Goal: Task Accomplishment & Management: Manage account settings

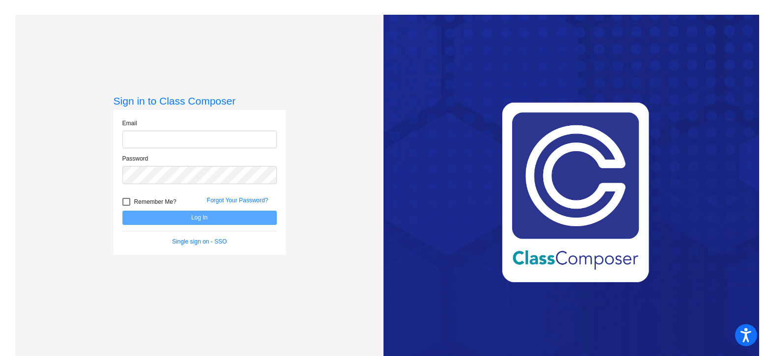
type input "[EMAIL_ADDRESS][DOMAIN_NAME]"
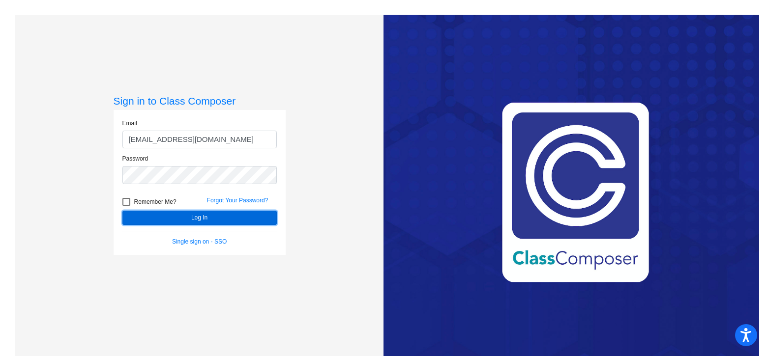
click at [199, 217] on button "Log In" at bounding box center [199, 218] width 154 height 14
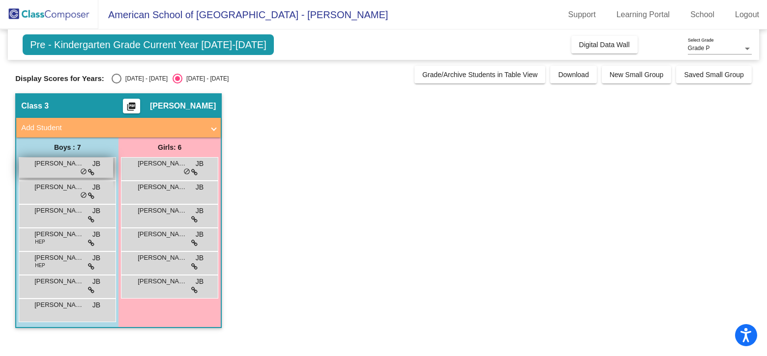
click at [58, 164] on span "[PERSON_NAME] Cavalcanti" at bounding box center [58, 164] width 49 height 10
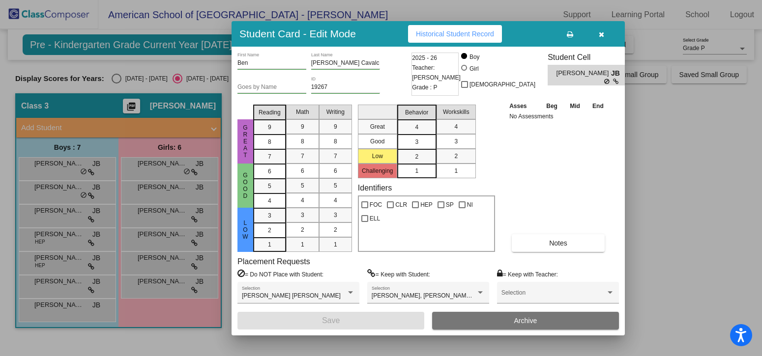
click at [60, 195] on div at bounding box center [381, 178] width 762 height 356
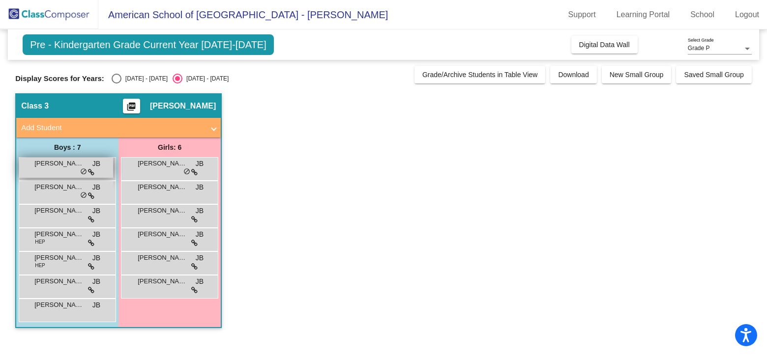
click at [79, 164] on span "[PERSON_NAME] Cavalcanti" at bounding box center [58, 164] width 49 height 10
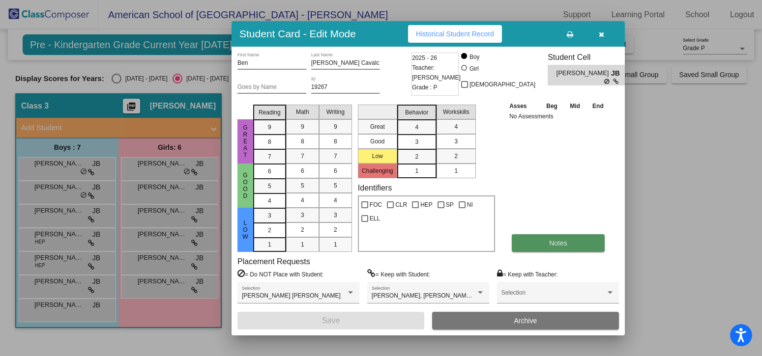
click at [564, 242] on span "Notes" at bounding box center [558, 243] width 18 height 8
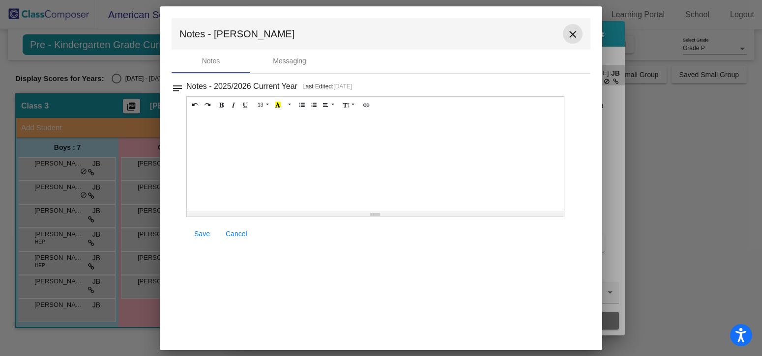
click at [576, 35] on mat-icon "close" at bounding box center [573, 34] width 12 height 12
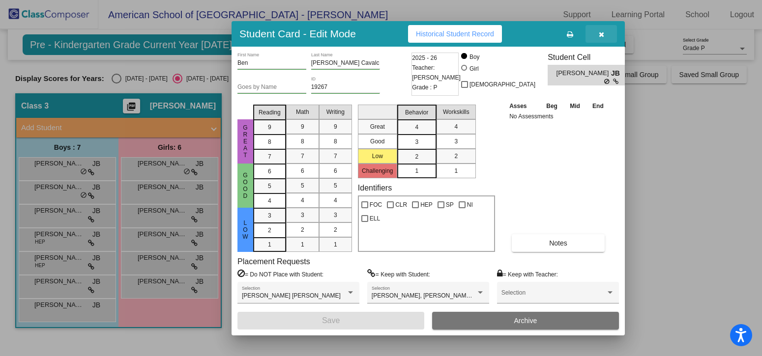
click at [602, 34] on icon "button" at bounding box center [600, 34] width 5 height 7
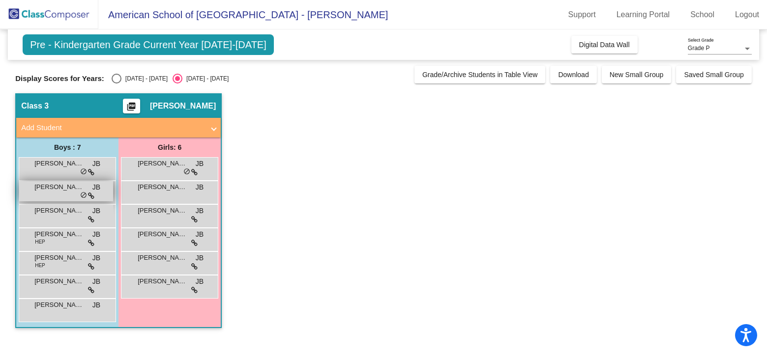
click at [47, 189] on span "[PERSON_NAME]" at bounding box center [58, 187] width 49 height 10
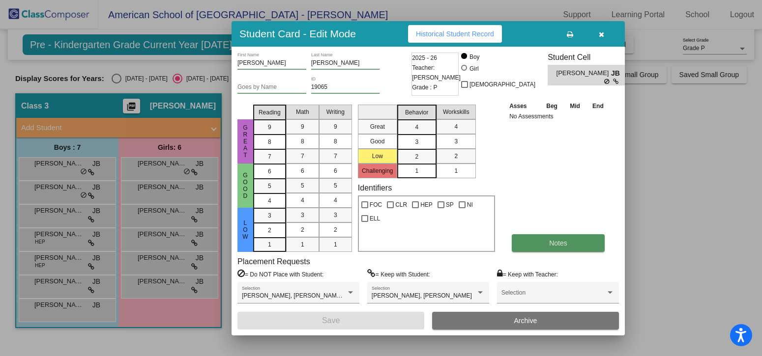
click at [558, 246] on span "Notes" at bounding box center [558, 243] width 18 height 8
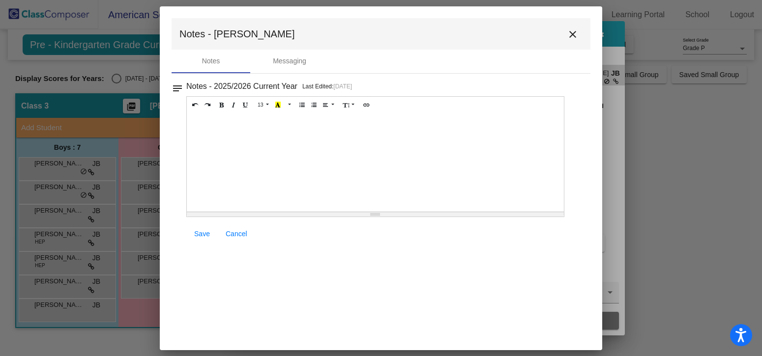
click at [570, 35] on mat-icon "close" at bounding box center [573, 34] width 12 height 12
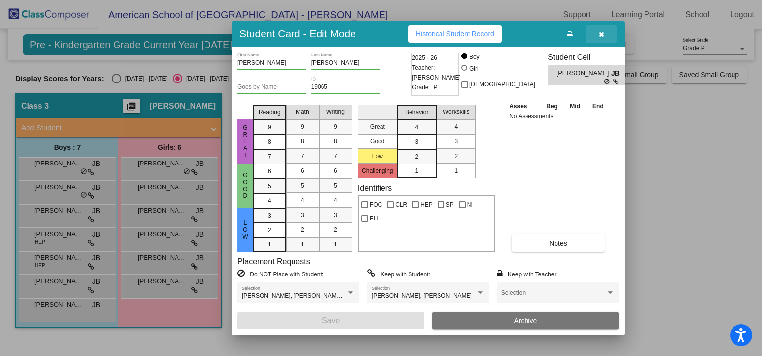
click at [604, 34] on button "button" at bounding box center [600, 34] width 31 height 18
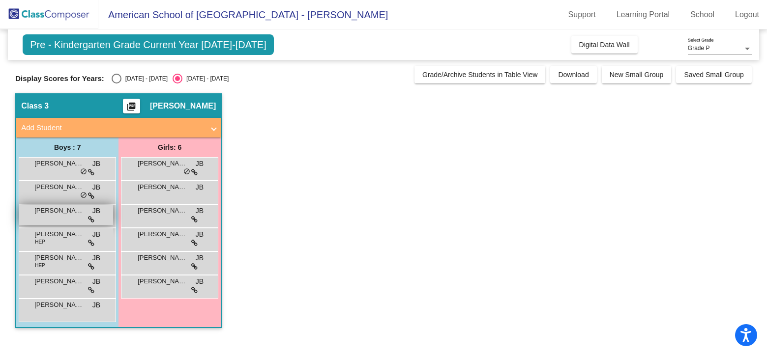
click at [64, 215] on div "Demir [PERSON_NAME] lock do_not_disturb_alt" at bounding box center [66, 215] width 94 height 20
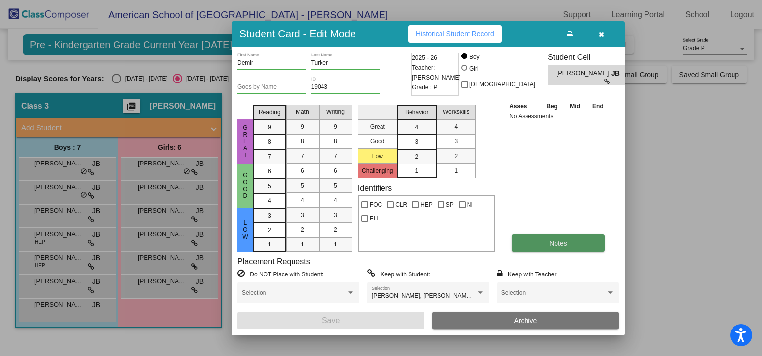
click at [558, 244] on span "Notes" at bounding box center [558, 243] width 18 height 8
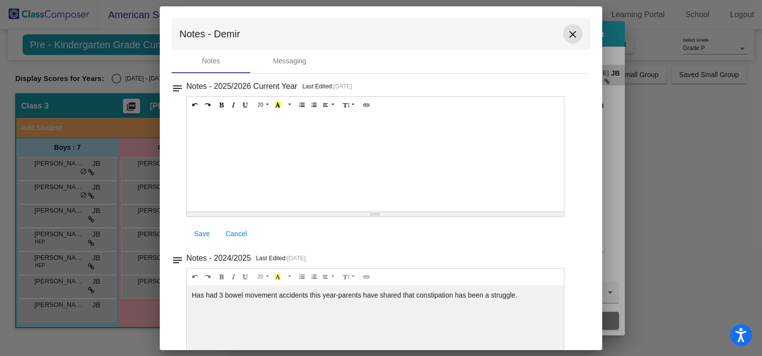
click at [571, 32] on mat-icon "close" at bounding box center [573, 34] width 12 height 12
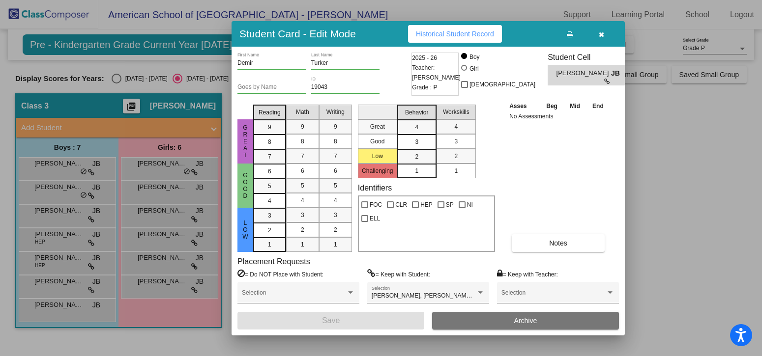
click at [601, 36] on icon "button" at bounding box center [600, 34] width 5 height 7
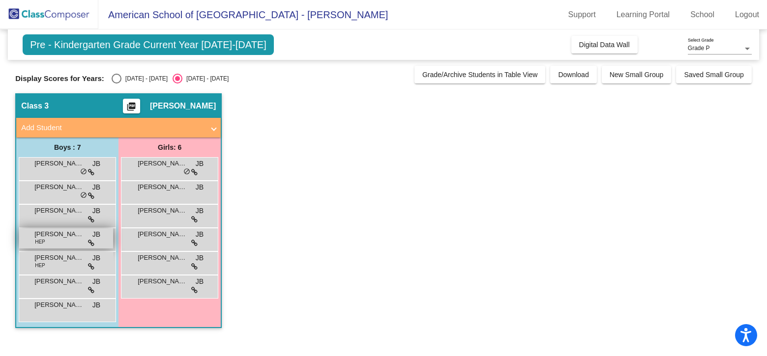
click at [57, 245] on div "[PERSON_NAME] Harbor HEP JB lock do_not_disturb_alt" at bounding box center [66, 238] width 94 height 20
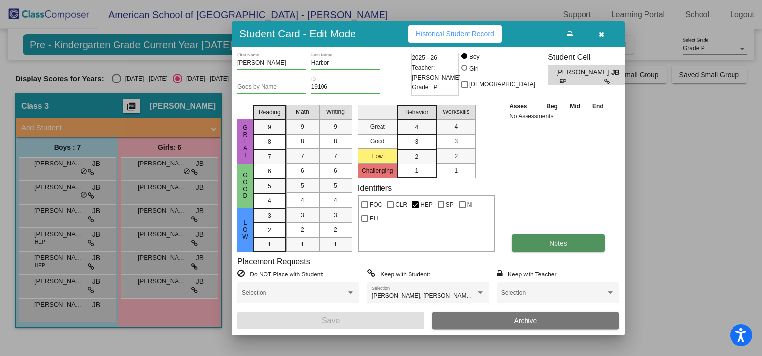
click at [563, 248] on button "Notes" at bounding box center [558, 243] width 93 height 18
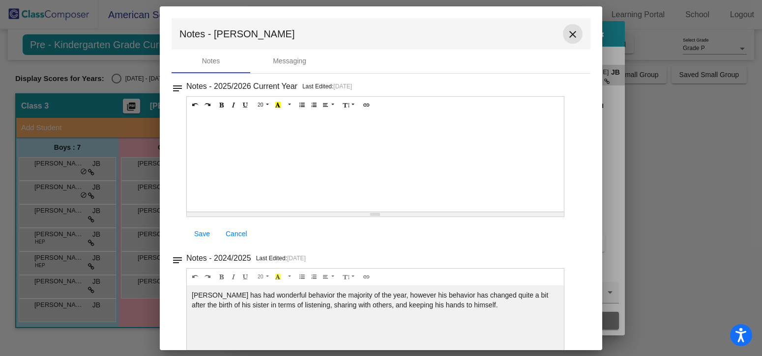
click at [569, 32] on mat-icon "close" at bounding box center [573, 34] width 12 height 12
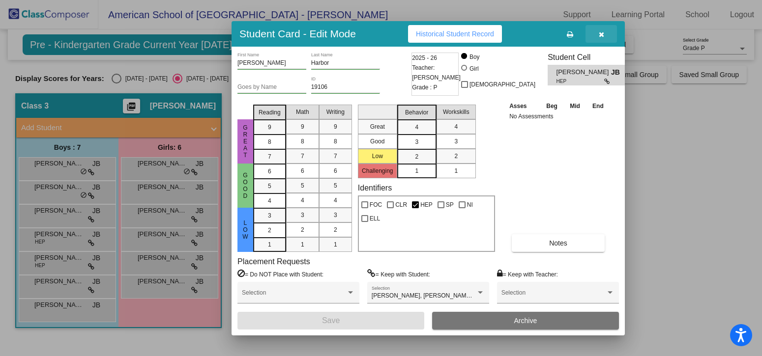
click at [598, 36] on icon "button" at bounding box center [600, 34] width 5 height 7
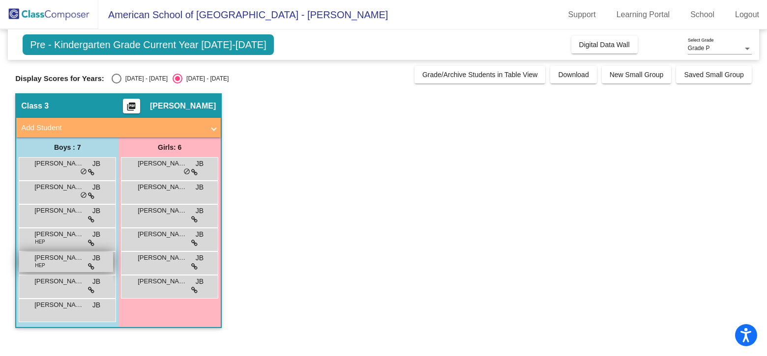
click at [49, 258] on span "[PERSON_NAME]" at bounding box center [58, 258] width 49 height 10
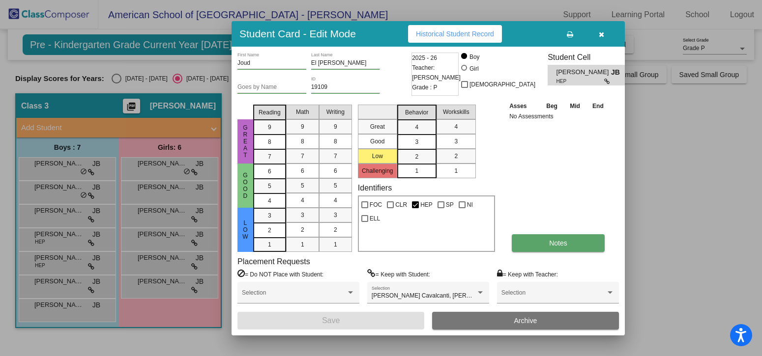
click at [561, 245] on span "Notes" at bounding box center [558, 243] width 18 height 8
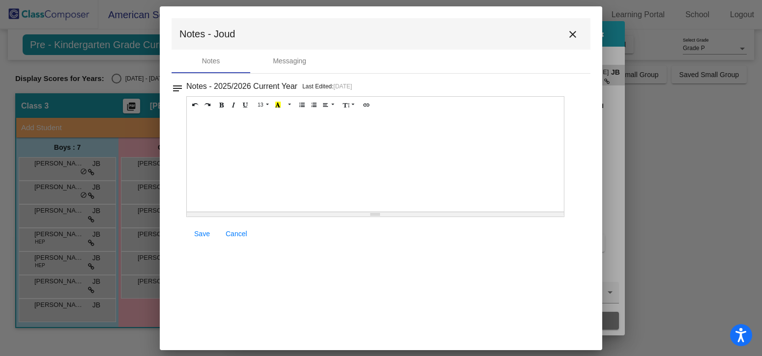
click at [574, 34] on mat-icon "close" at bounding box center [573, 34] width 12 height 12
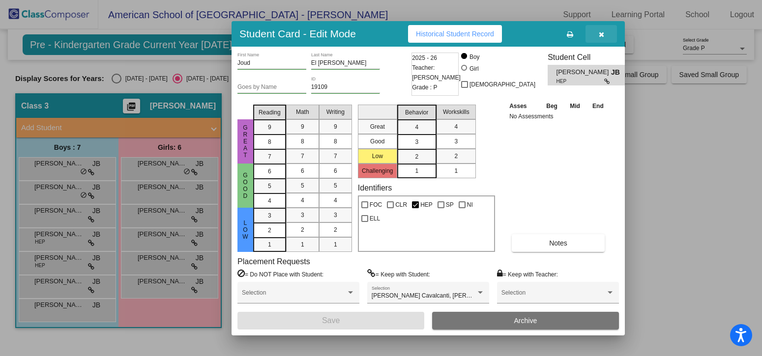
click at [600, 31] on icon "button" at bounding box center [600, 34] width 5 height 7
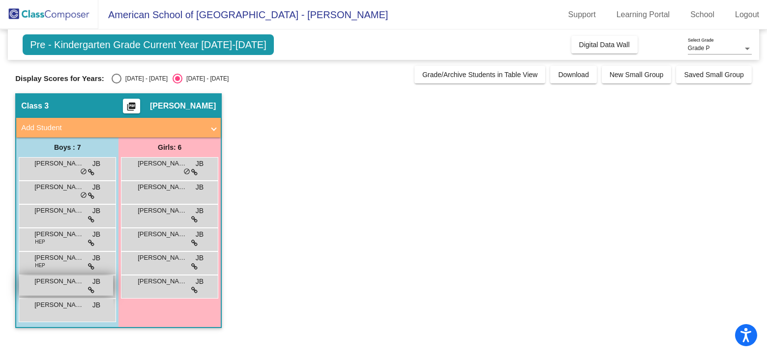
click at [61, 291] on div "[PERSON_NAME] JB lock do_not_disturb_alt" at bounding box center [66, 286] width 94 height 20
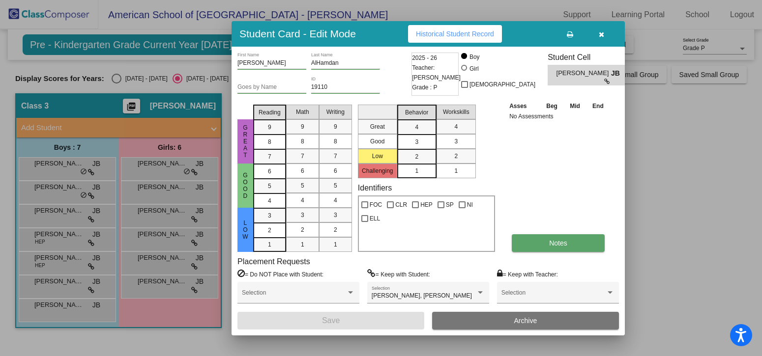
click at [564, 244] on span "Notes" at bounding box center [558, 243] width 18 height 8
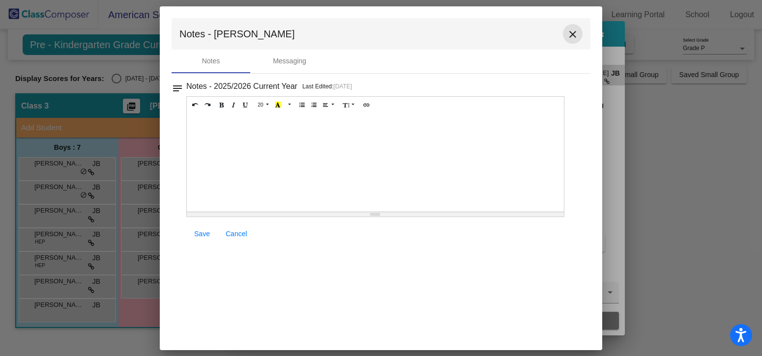
click at [578, 27] on button "close" at bounding box center [573, 34] width 20 height 20
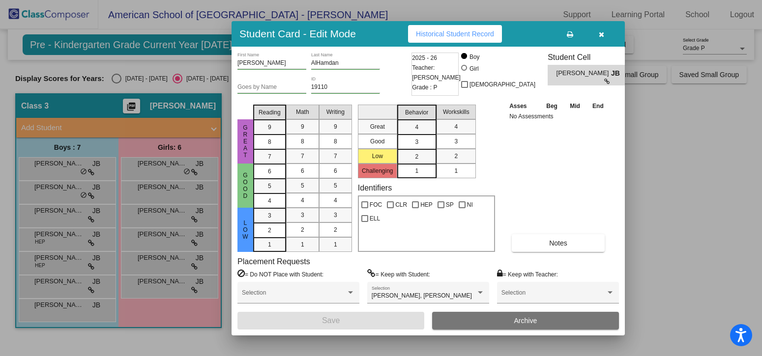
click at [601, 35] on icon "button" at bounding box center [600, 34] width 5 height 7
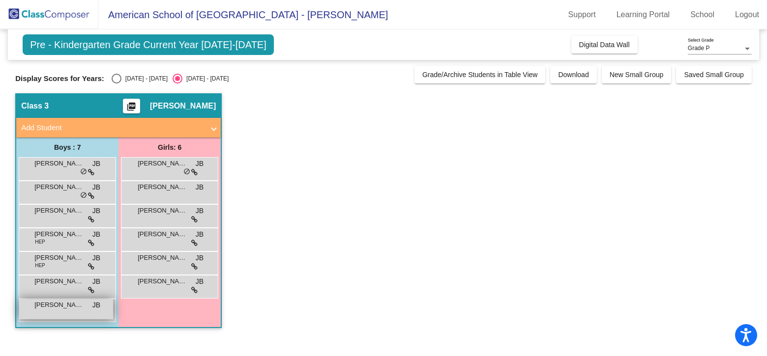
click at [37, 311] on div "[PERSON_NAME] JB lock do_not_disturb_alt" at bounding box center [66, 309] width 94 height 20
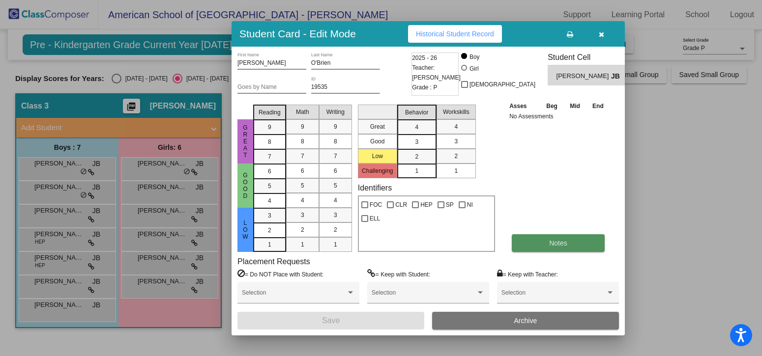
click at [550, 248] on button "Notes" at bounding box center [558, 243] width 93 height 18
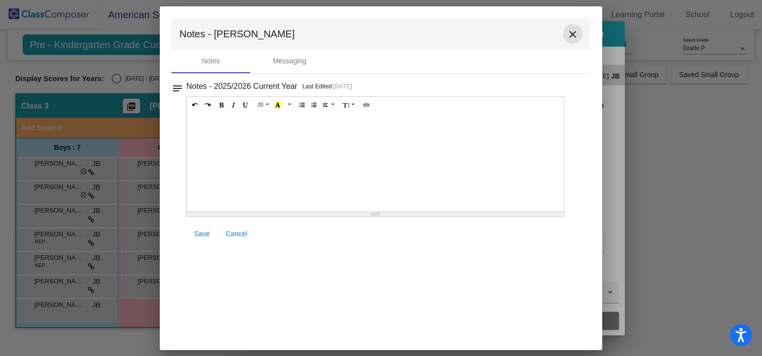
click at [570, 38] on mat-icon "close" at bounding box center [573, 34] width 12 height 12
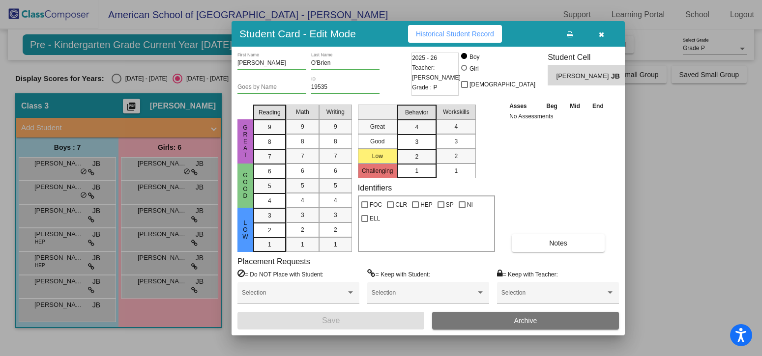
click at [602, 37] on icon "button" at bounding box center [600, 34] width 5 height 7
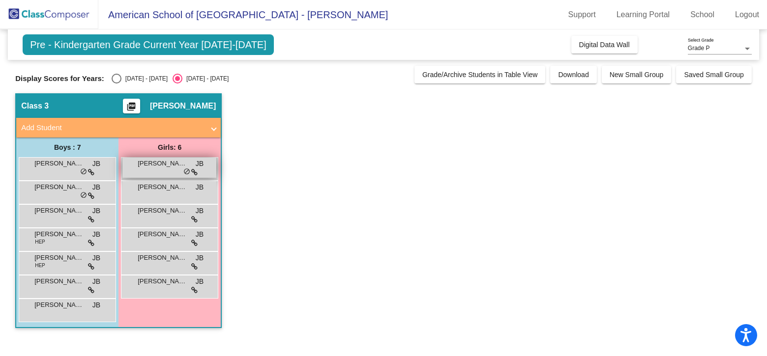
click at [155, 170] on div "[PERSON_NAME] Al-Thani JB lock do_not_disturb_alt" at bounding box center [169, 168] width 94 height 20
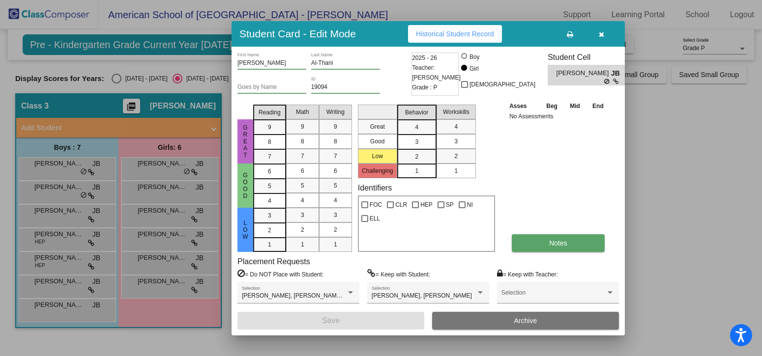
click at [552, 247] on button "Notes" at bounding box center [558, 243] width 93 height 18
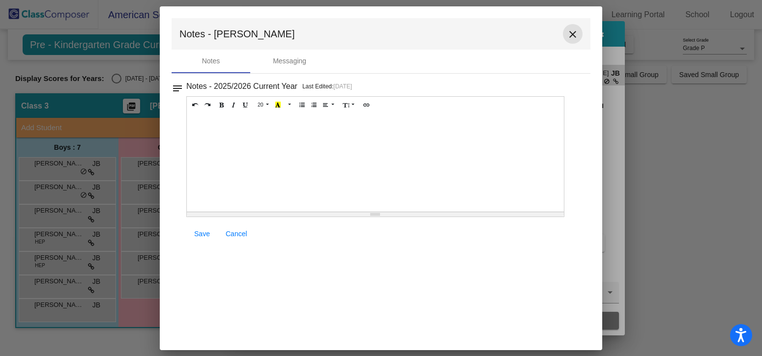
click at [571, 33] on mat-icon "close" at bounding box center [573, 34] width 12 height 12
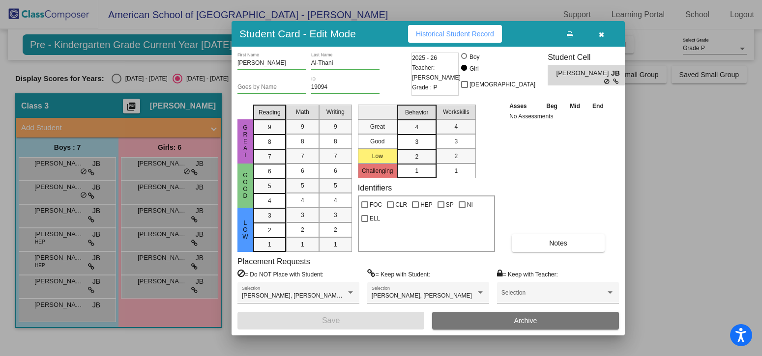
click at [605, 35] on button "button" at bounding box center [600, 34] width 31 height 18
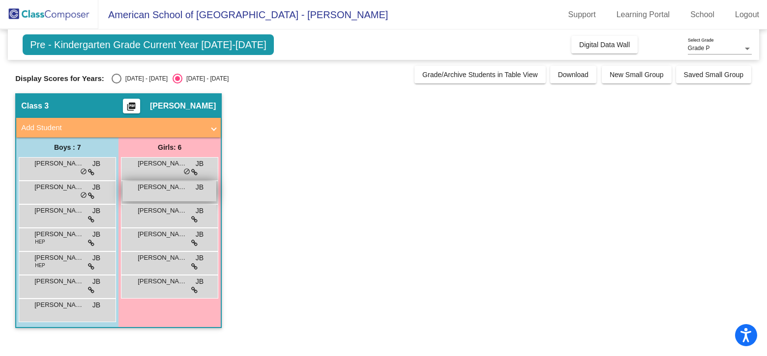
click at [156, 191] on span "[PERSON_NAME]" at bounding box center [162, 187] width 49 height 10
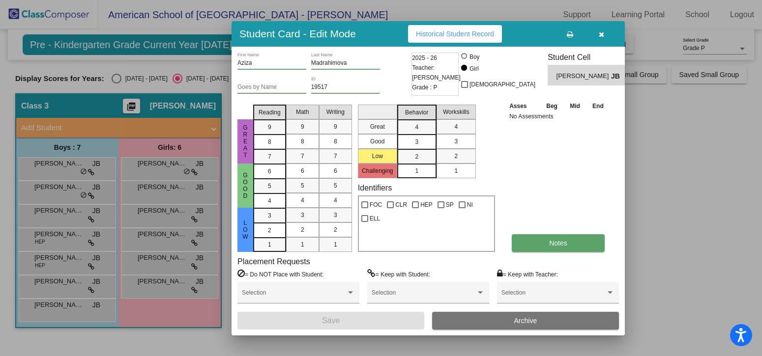
click at [563, 241] on span "Notes" at bounding box center [558, 243] width 18 height 8
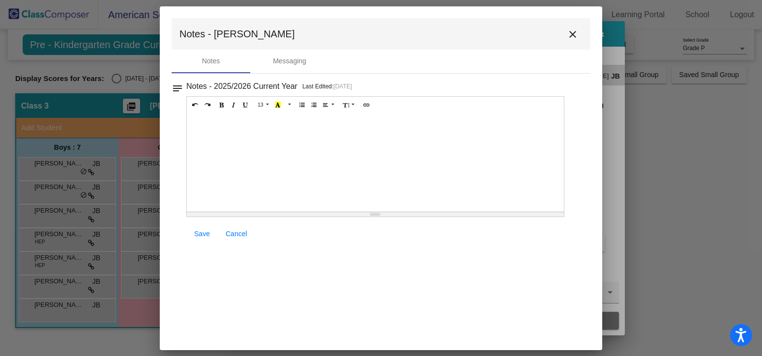
click at [572, 34] on mat-icon "close" at bounding box center [573, 34] width 12 height 12
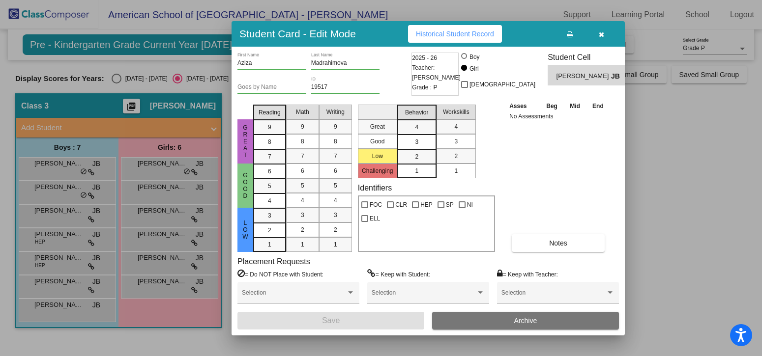
click at [603, 36] on icon "button" at bounding box center [600, 34] width 5 height 7
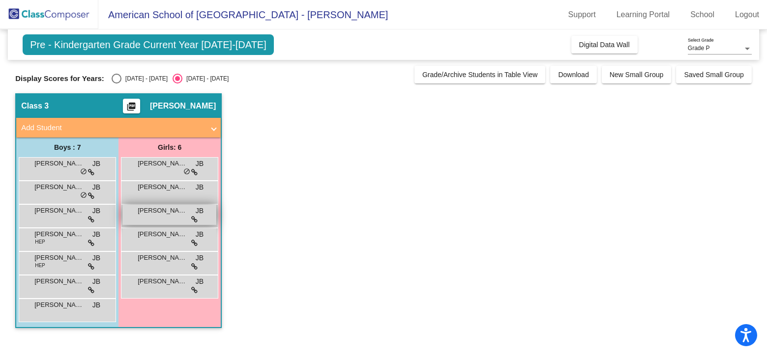
click at [151, 214] on span "[PERSON_NAME]" at bounding box center [162, 211] width 49 height 10
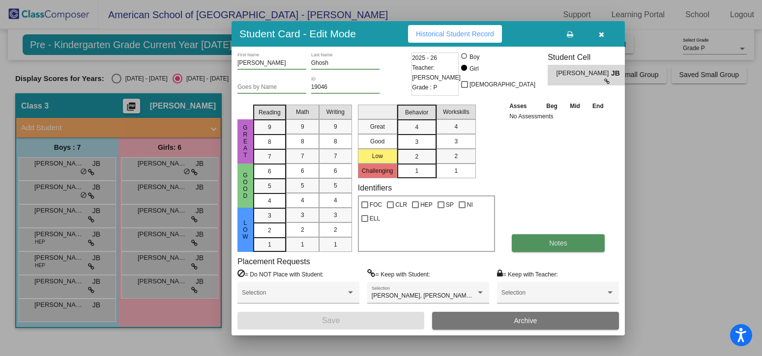
click at [548, 249] on button "Notes" at bounding box center [558, 243] width 93 height 18
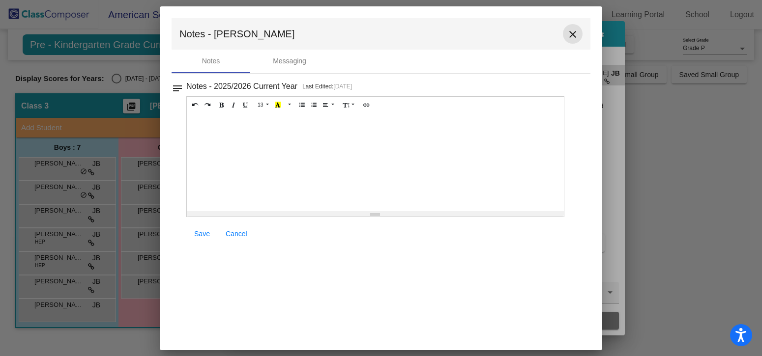
click at [573, 31] on mat-icon "close" at bounding box center [573, 34] width 12 height 12
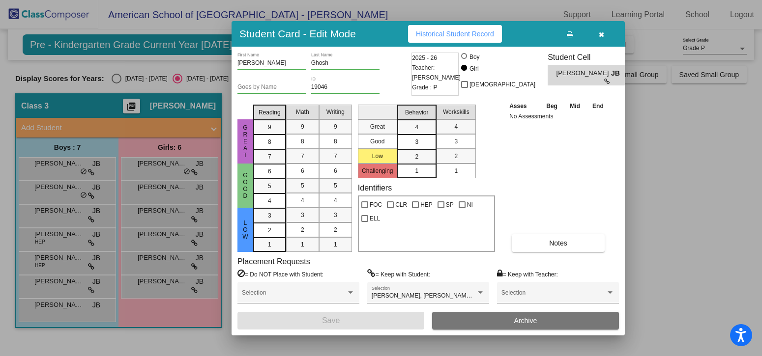
click at [599, 34] on icon "button" at bounding box center [600, 34] width 5 height 7
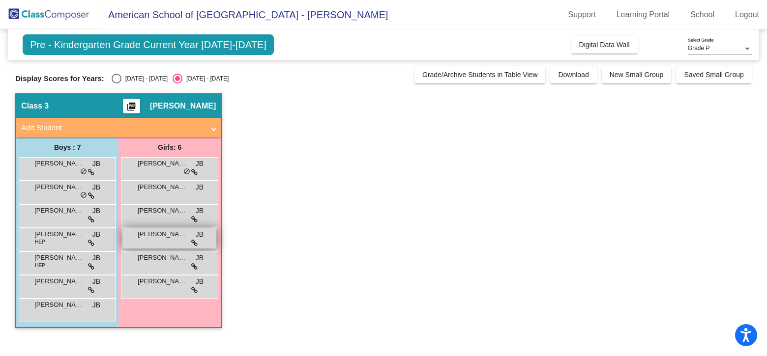
click at [161, 241] on div "[PERSON_NAME] JB lock do_not_disturb_alt" at bounding box center [169, 238] width 94 height 20
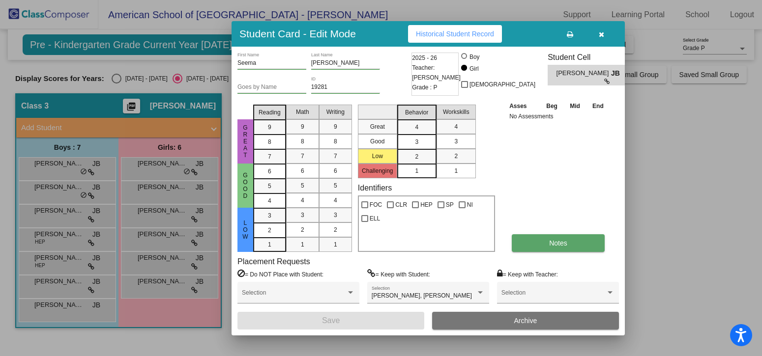
click at [551, 247] on span "Notes" at bounding box center [558, 243] width 18 height 8
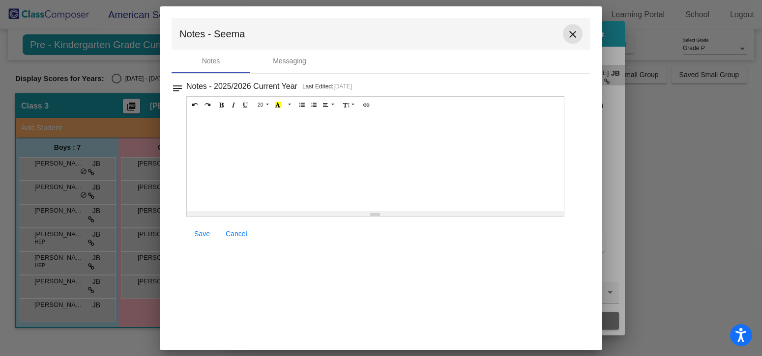
click at [573, 36] on mat-icon "close" at bounding box center [573, 34] width 12 height 12
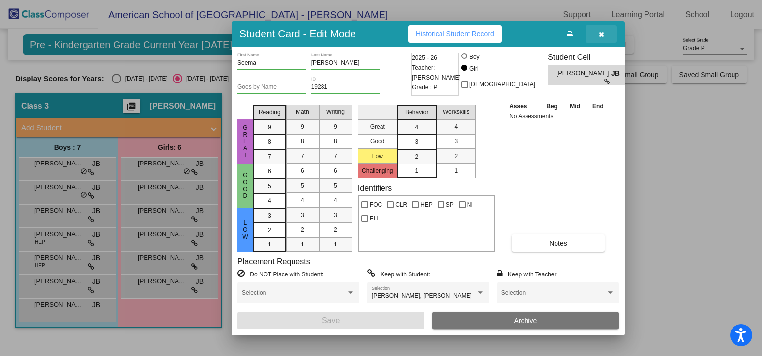
click at [601, 32] on icon "button" at bounding box center [600, 34] width 5 height 7
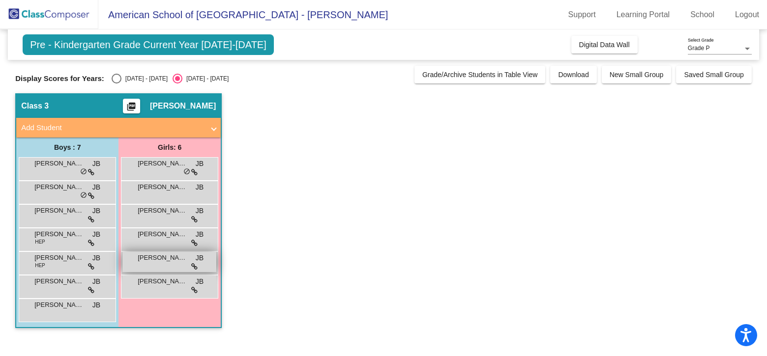
click at [163, 263] on div "Sia [PERSON_NAME] lock do_not_disturb_alt" at bounding box center [169, 262] width 94 height 20
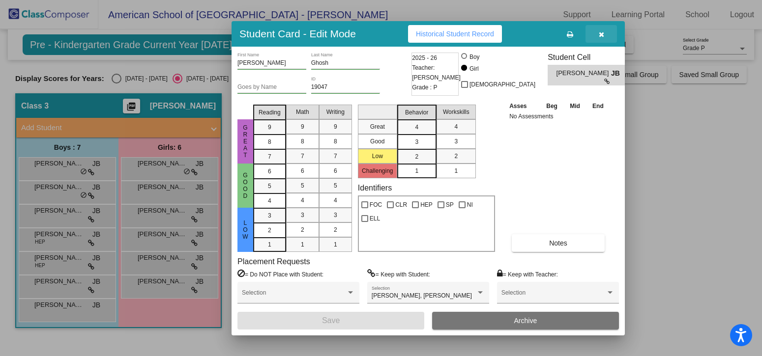
click at [599, 33] on icon "button" at bounding box center [600, 34] width 5 height 7
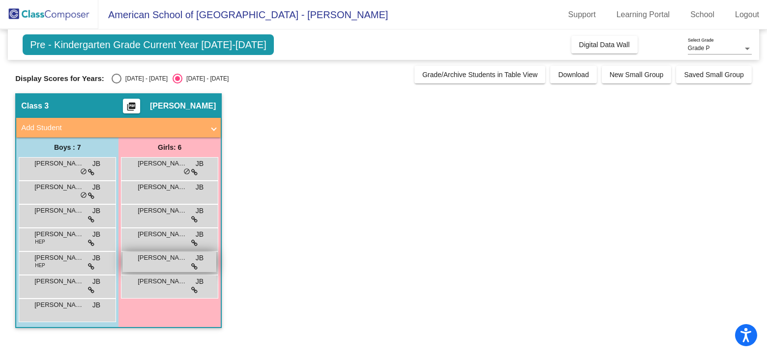
click at [144, 267] on div "Sia [PERSON_NAME] lock do_not_disturb_alt" at bounding box center [169, 262] width 94 height 20
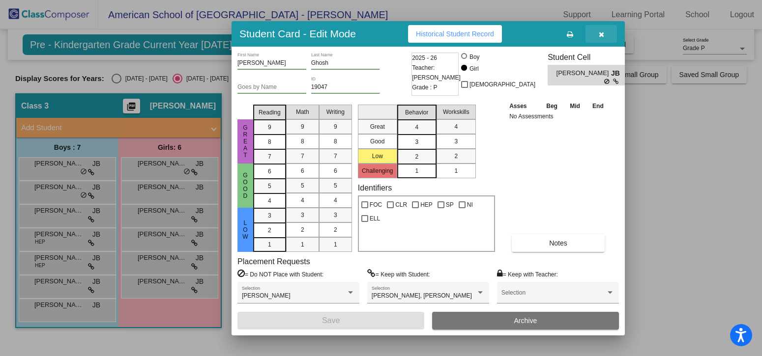
click at [603, 33] on icon "button" at bounding box center [600, 34] width 5 height 7
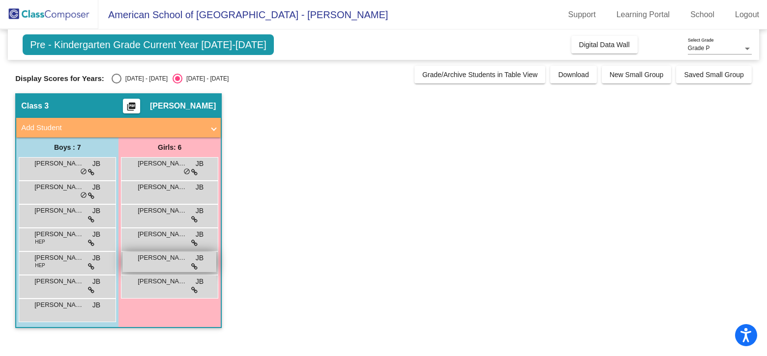
click at [175, 259] on span "[PERSON_NAME]" at bounding box center [162, 258] width 49 height 10
